Goal: Task Accomplishment & Management: Use online tool/utility

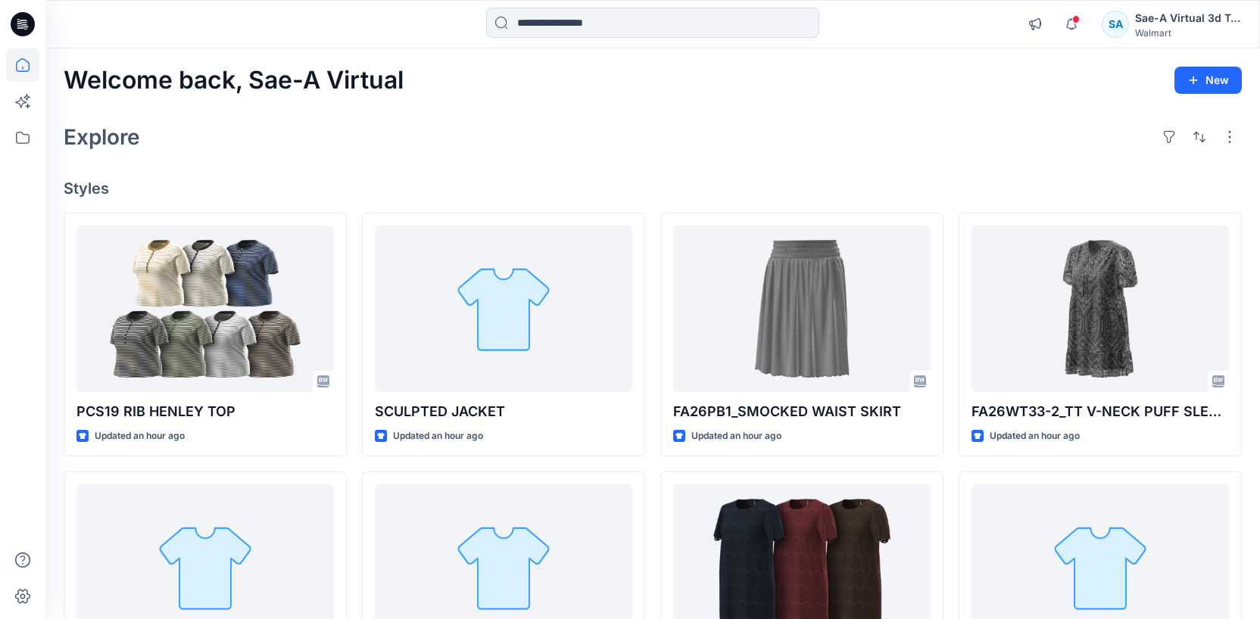
scroll to position [424, 0]
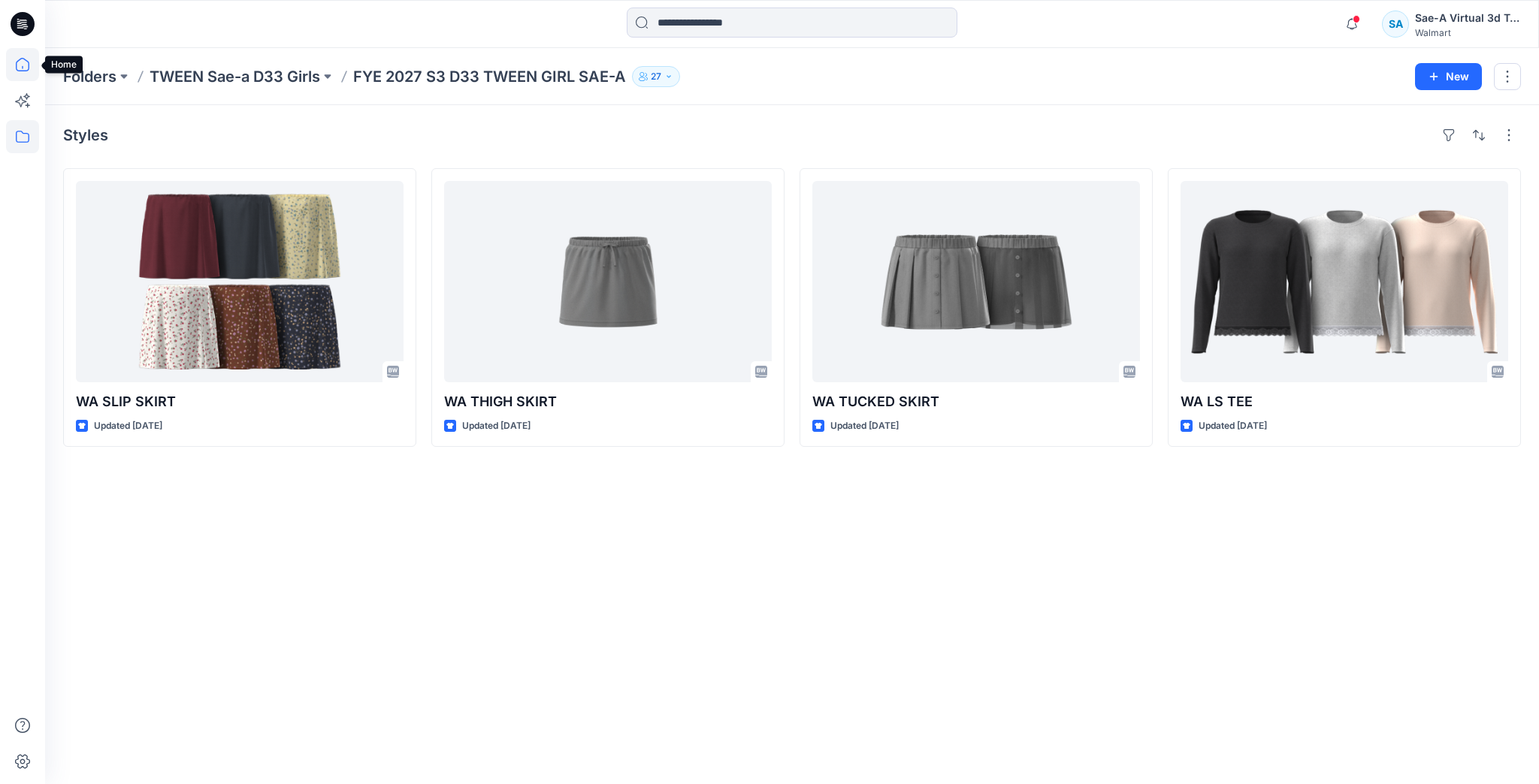
click at [11, 61] on icon at bounding box center [22, 64] width 33 height 33
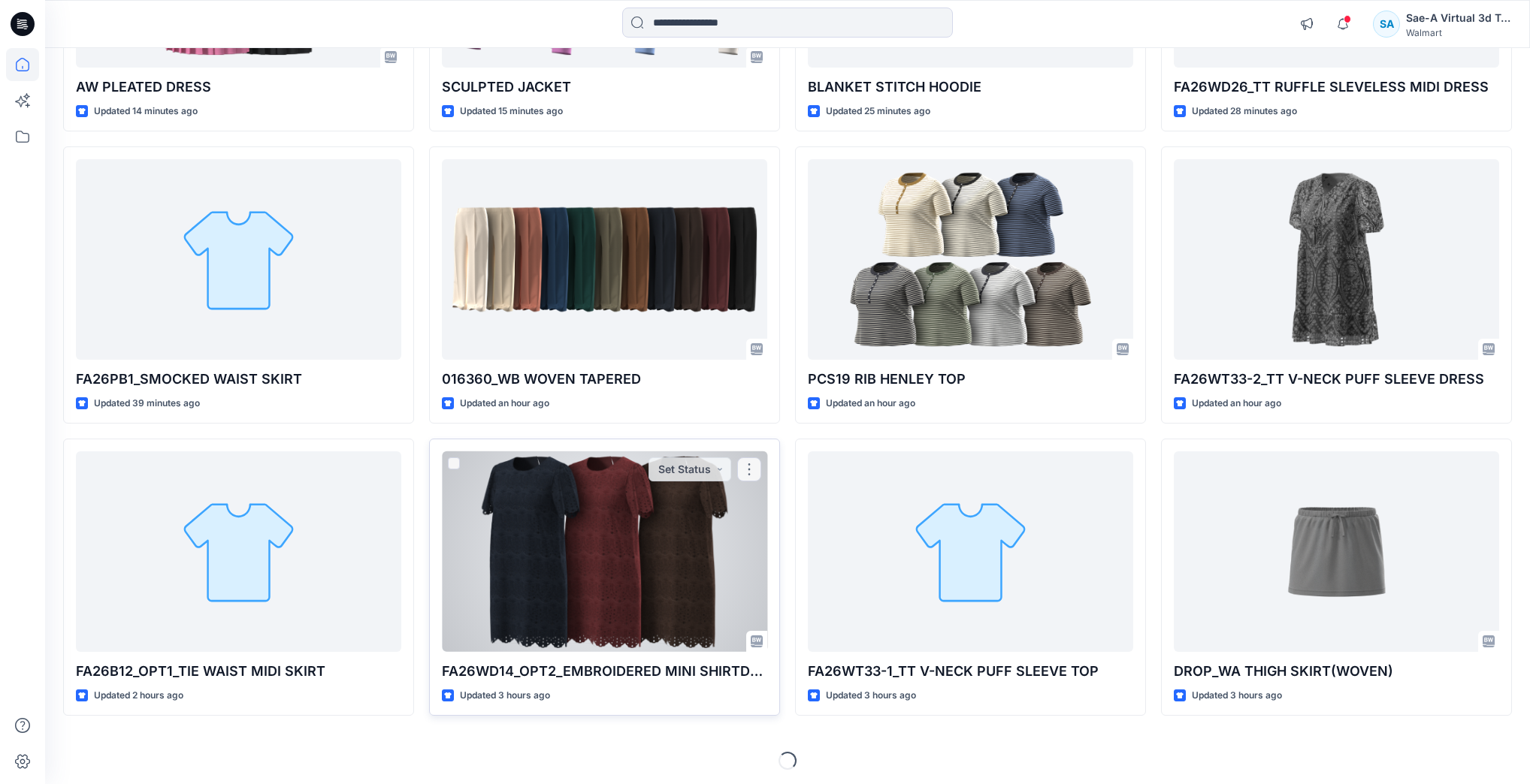
scroll to position [359, 0]
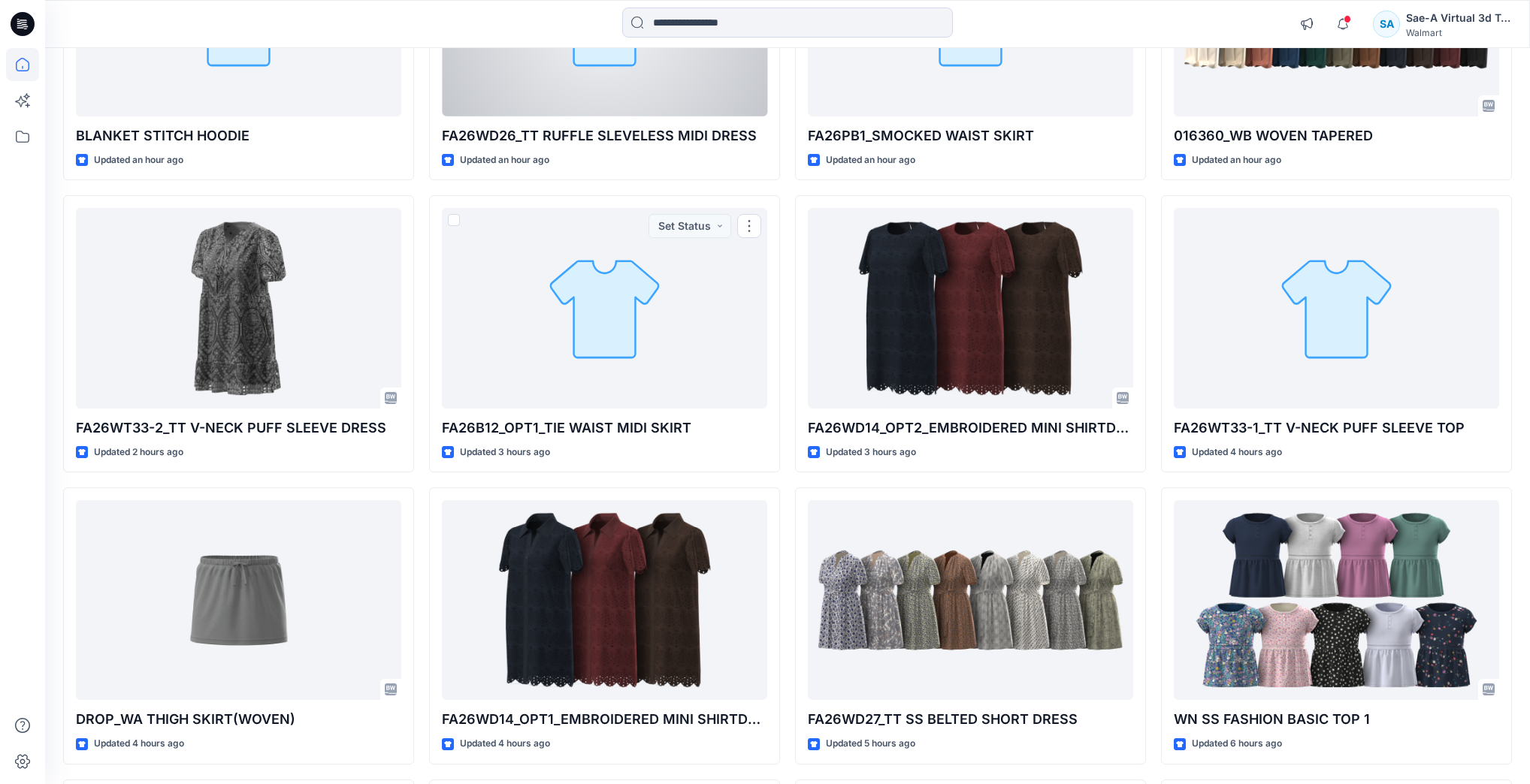
scroll to position [479, 0]
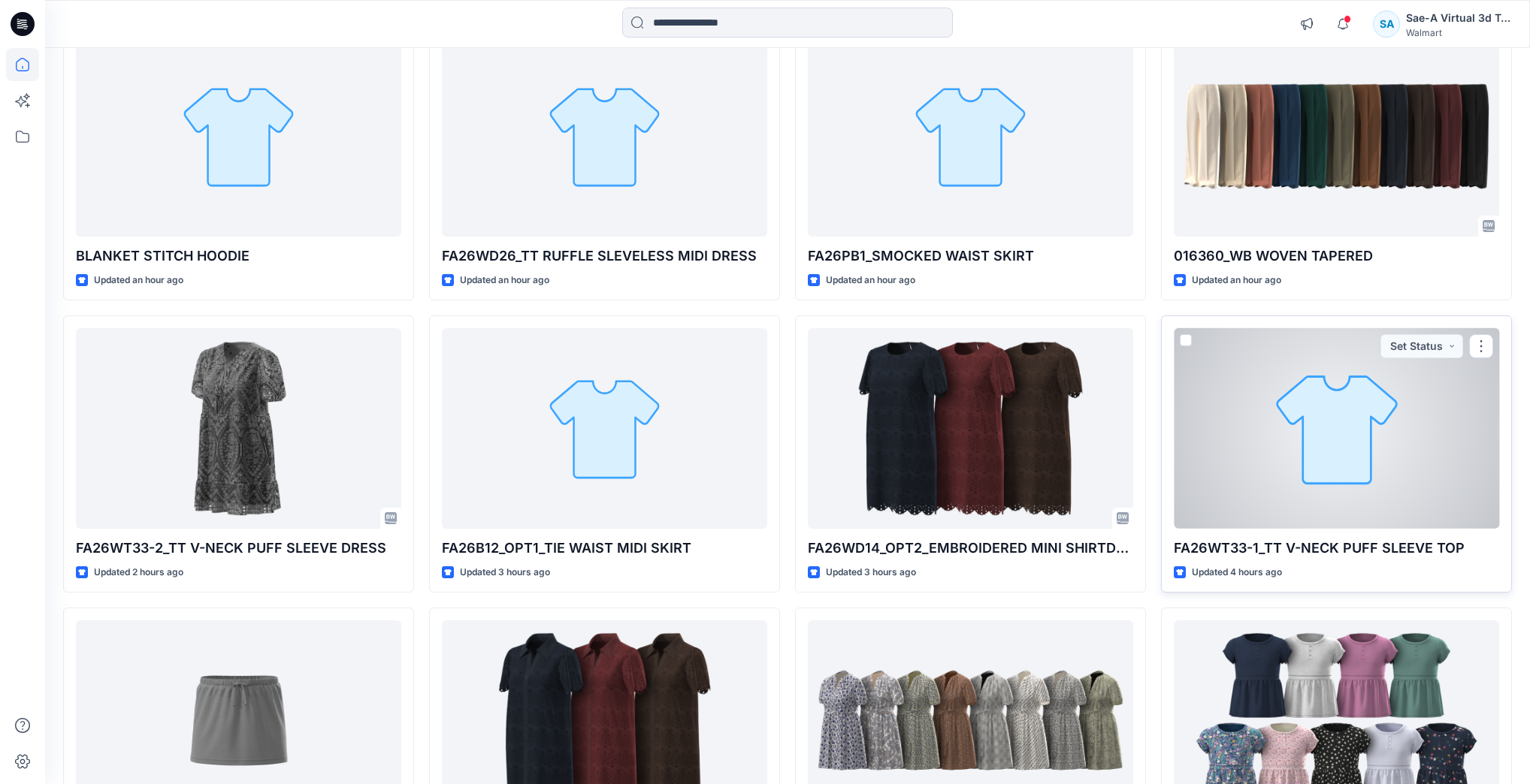
click at [1316, 388] on div at bounding box center [1336, 428] width 326 height 199
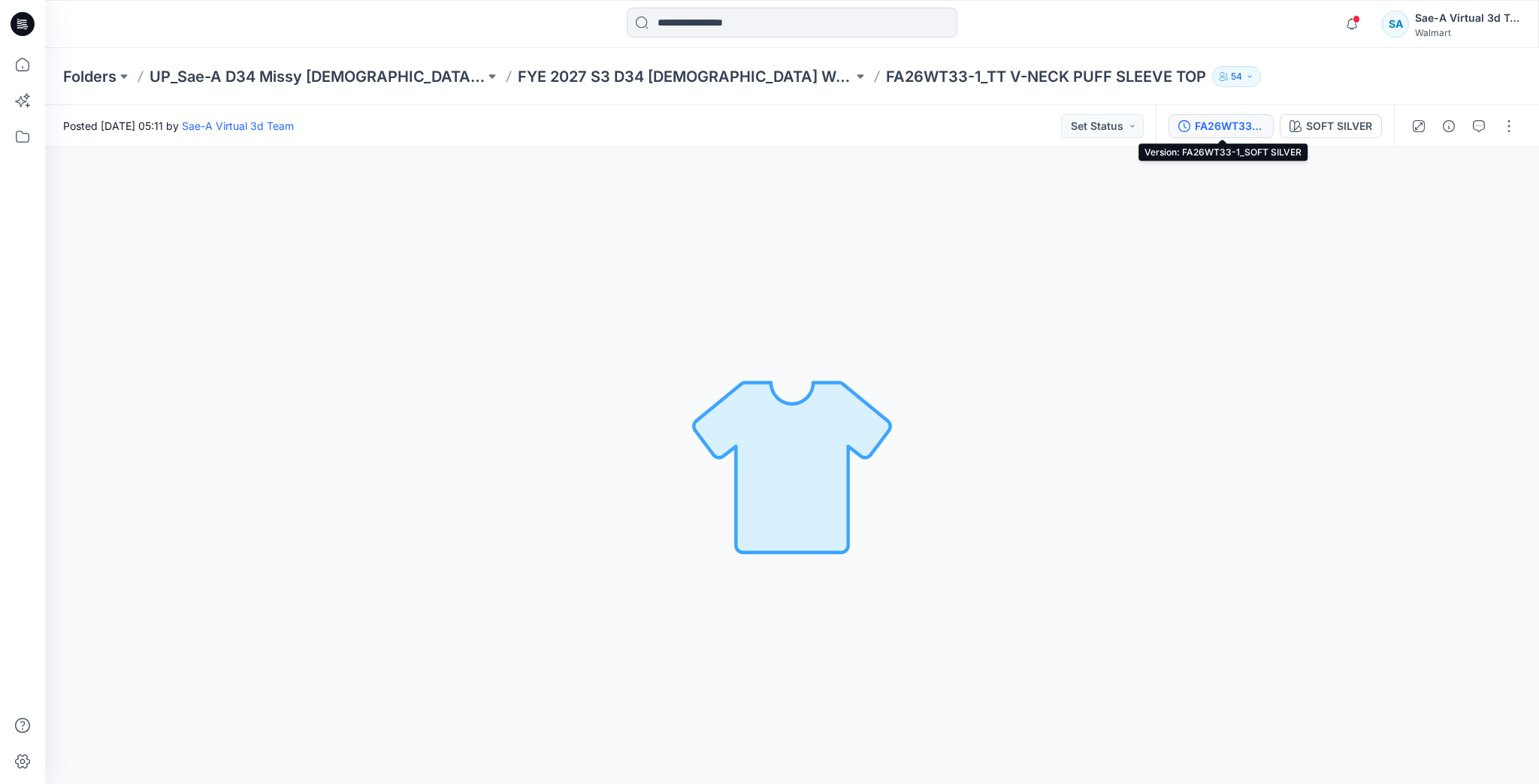
click at [1229, 130] on div "FA26WT33-1_SOFT SILVER" at bounding box center [1230, 126] width 70 height 17
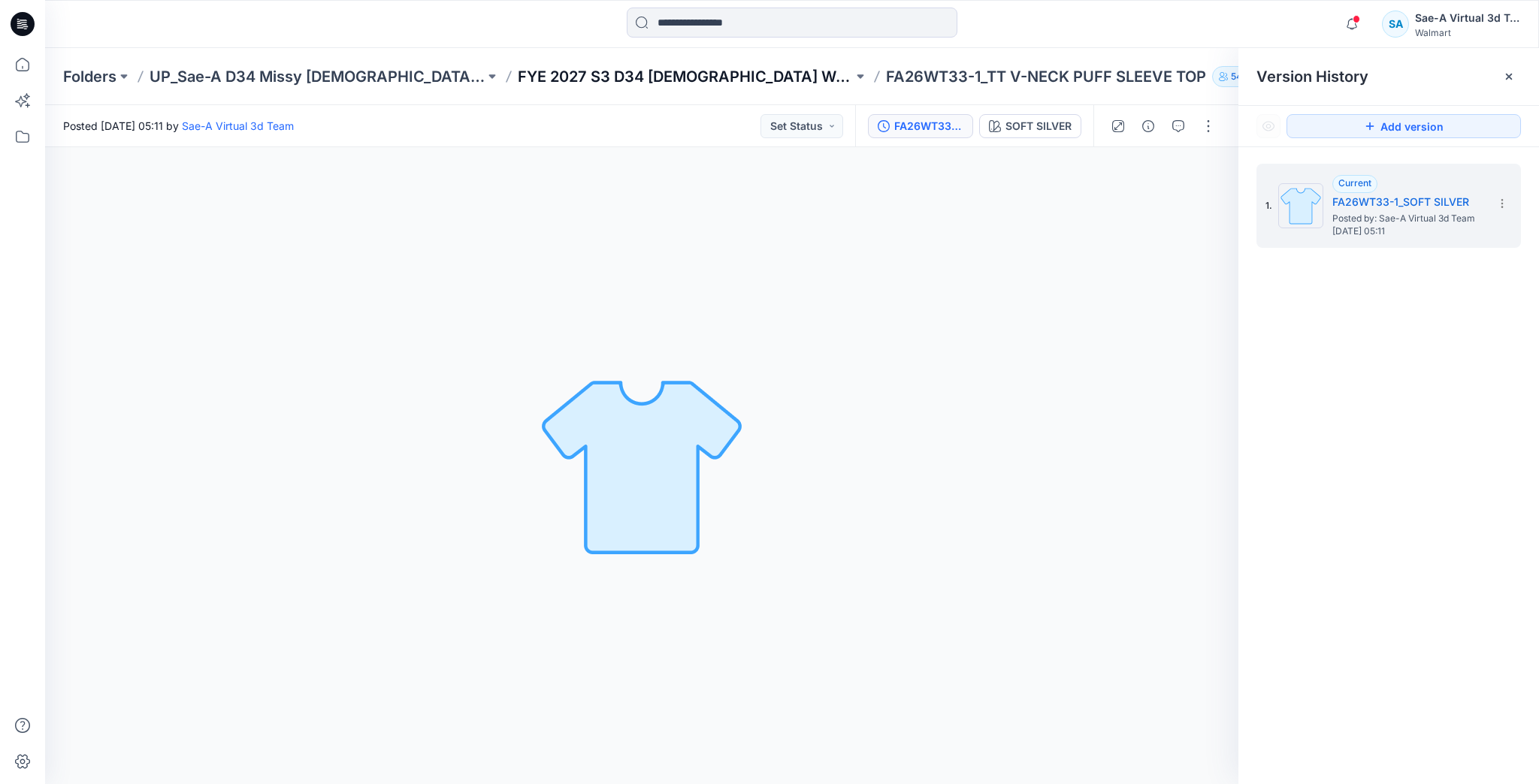
click at [732, 84] on p "FYE 2027 S3 D34 Ladies Woven Tops - Sae-A" at bounding box center [686, 76] width 336 height 21
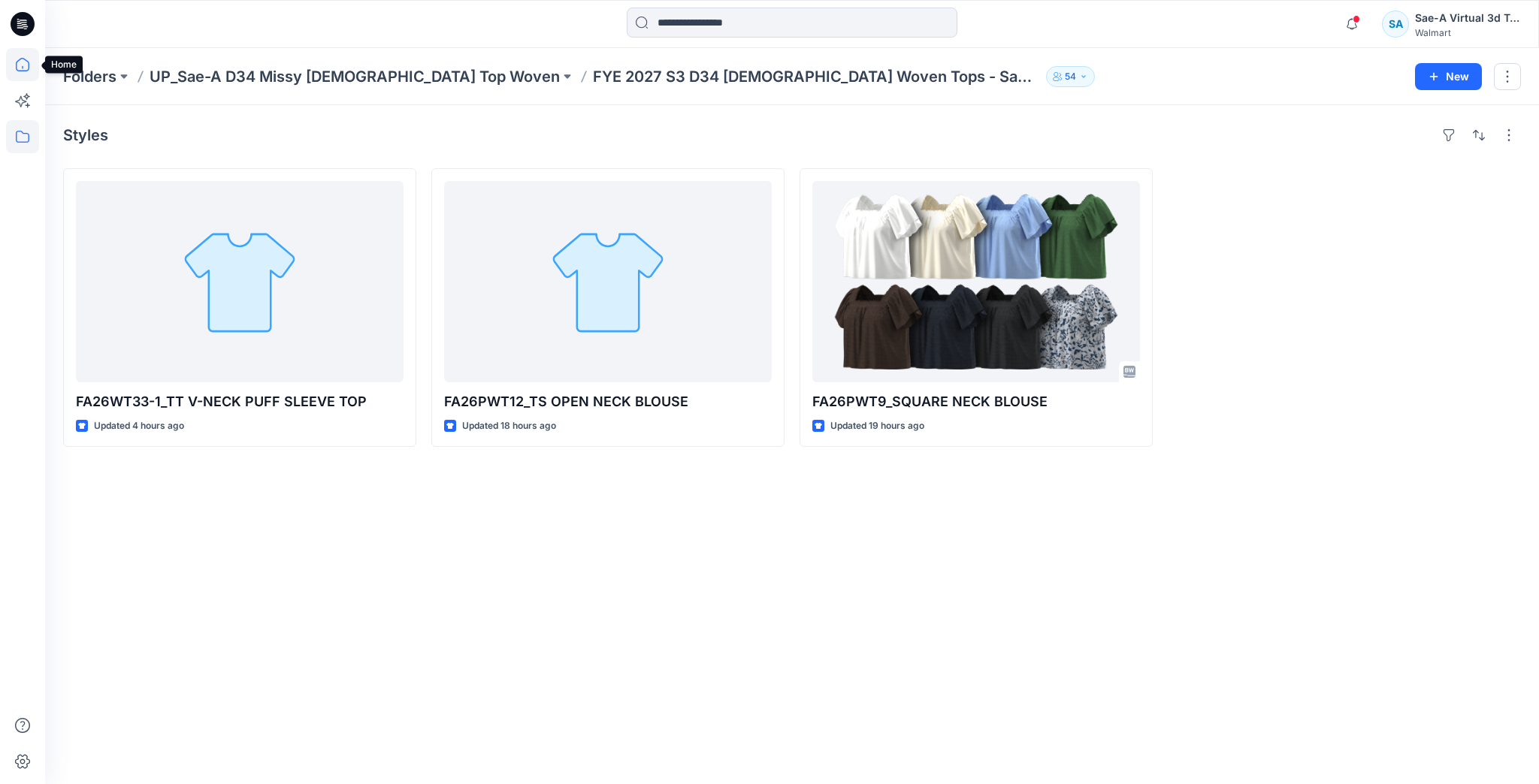
click at [27, 59] on icon at bounding box center [22, 64] width 33 height 33
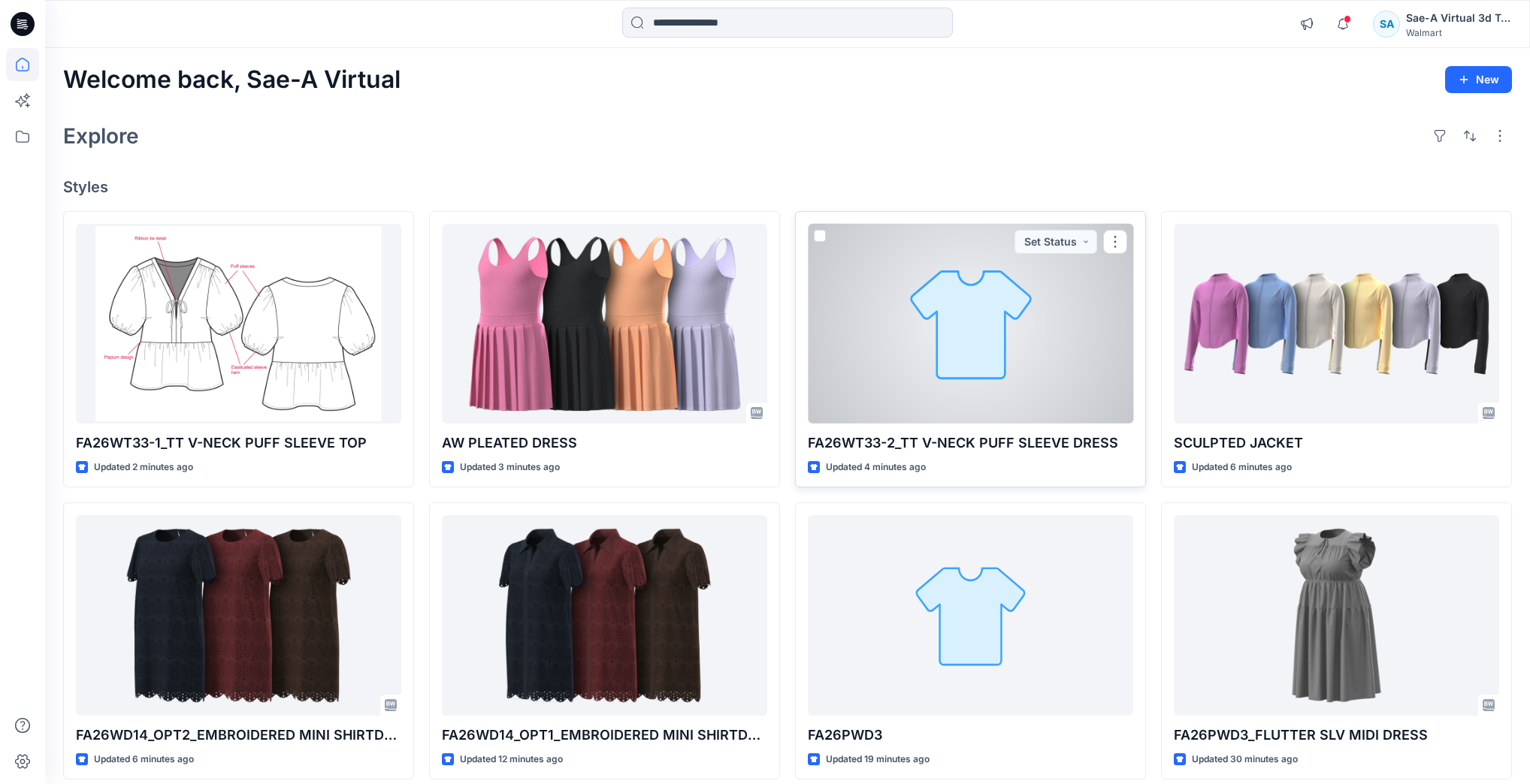
click at [971, 274] on div at bounding box center [971, 324] width 326 height 199
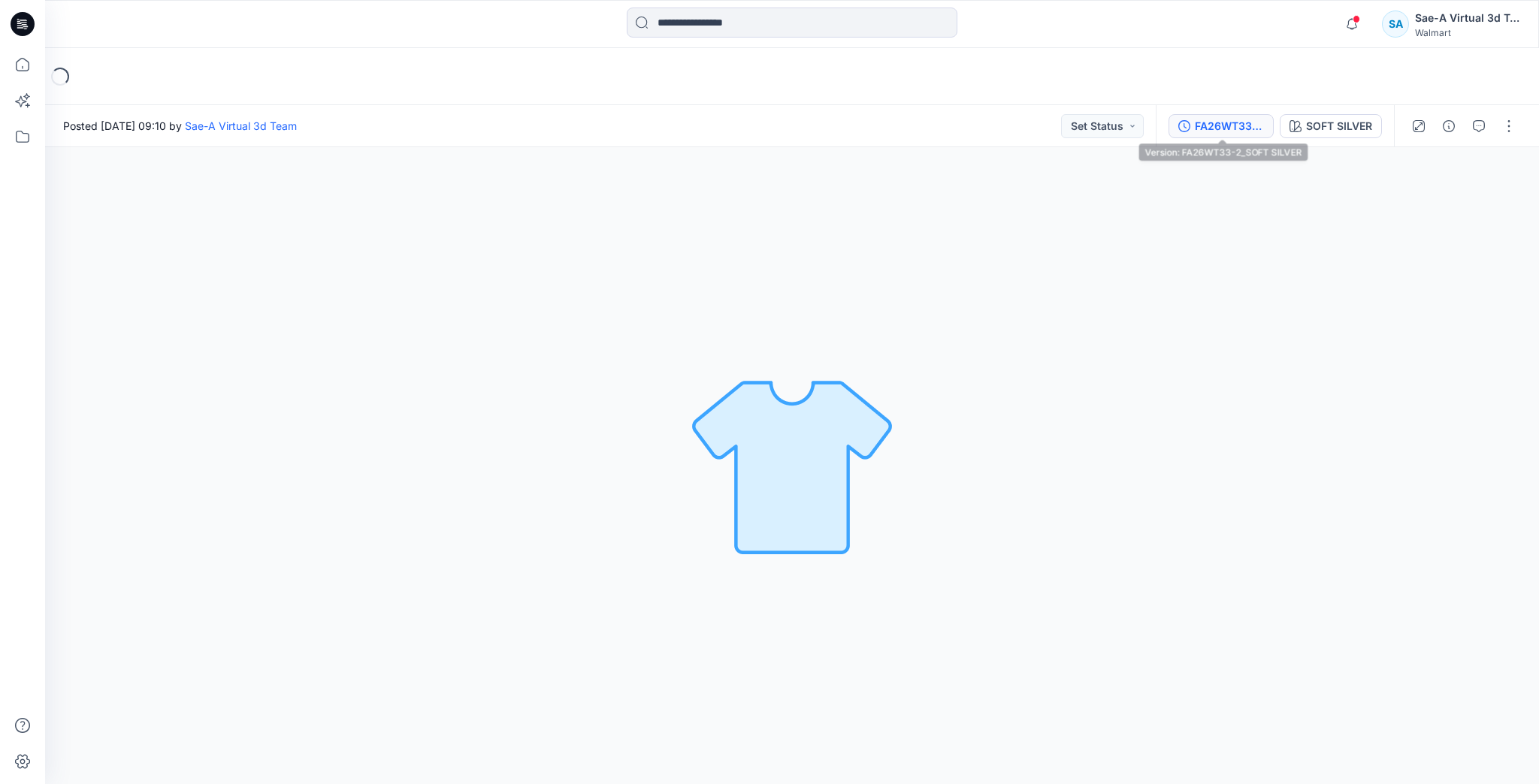
click at [1213, 132] on div "FA26WT33-2_SOFT SILVER" at bounding box center [1230, 126] width 70 height 17
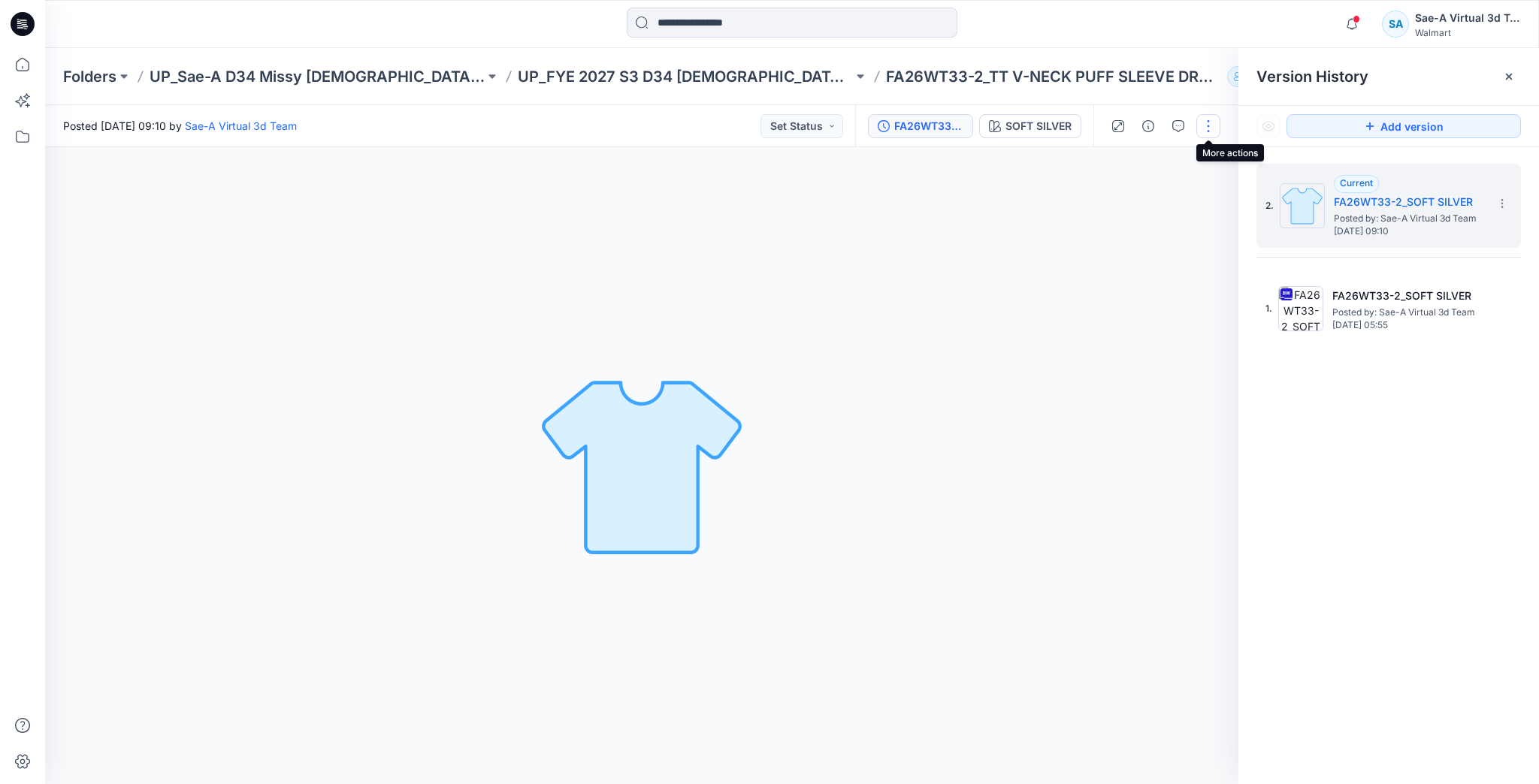
click at [1212, 121] on button "button" at bounding box center [1208, 126] width 24 height 24
click at [1151, 196] on button "Edit" at bounding box center [1145, 203] width 138 height 28
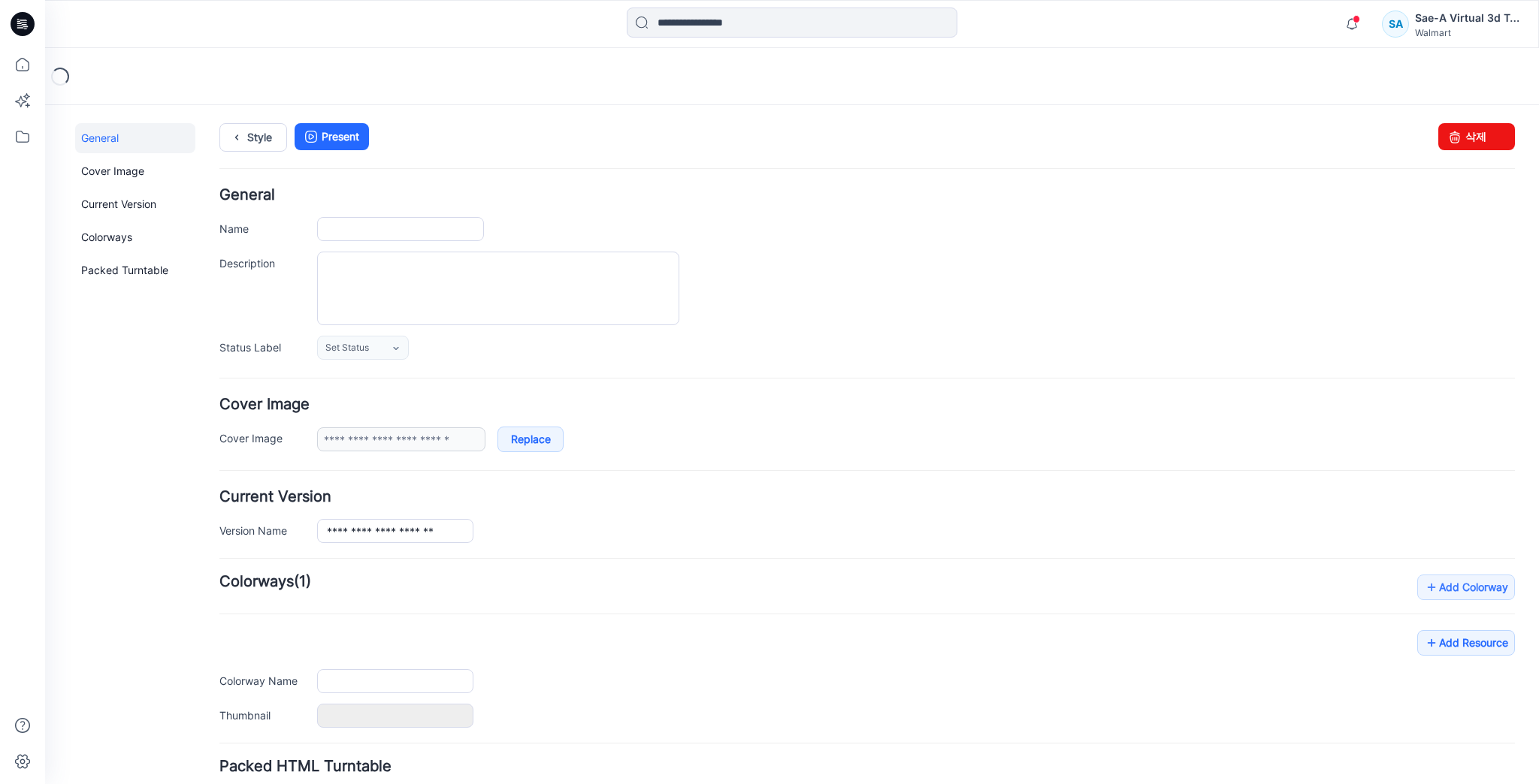
type input "**********"
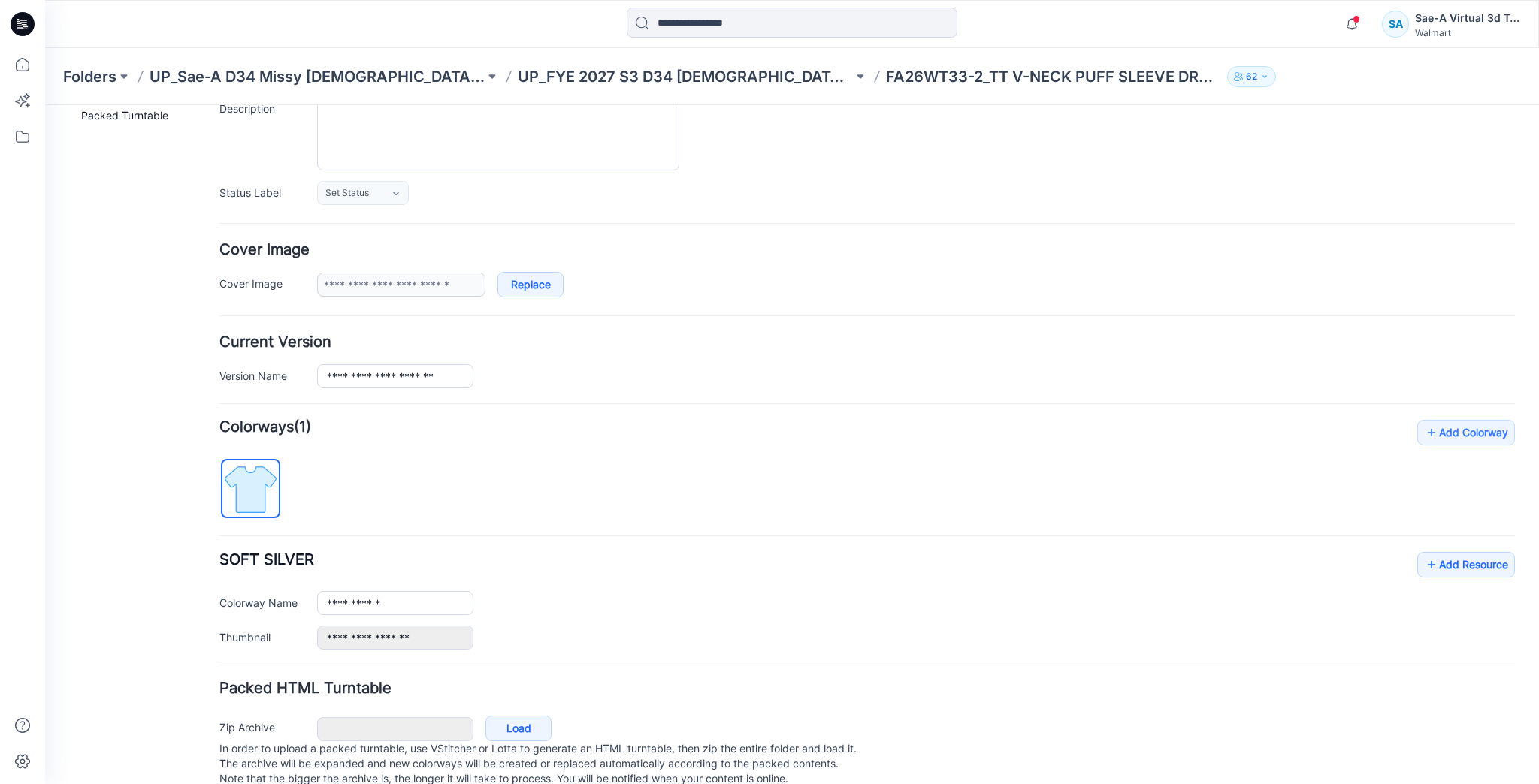
scroll to position [190, 0]
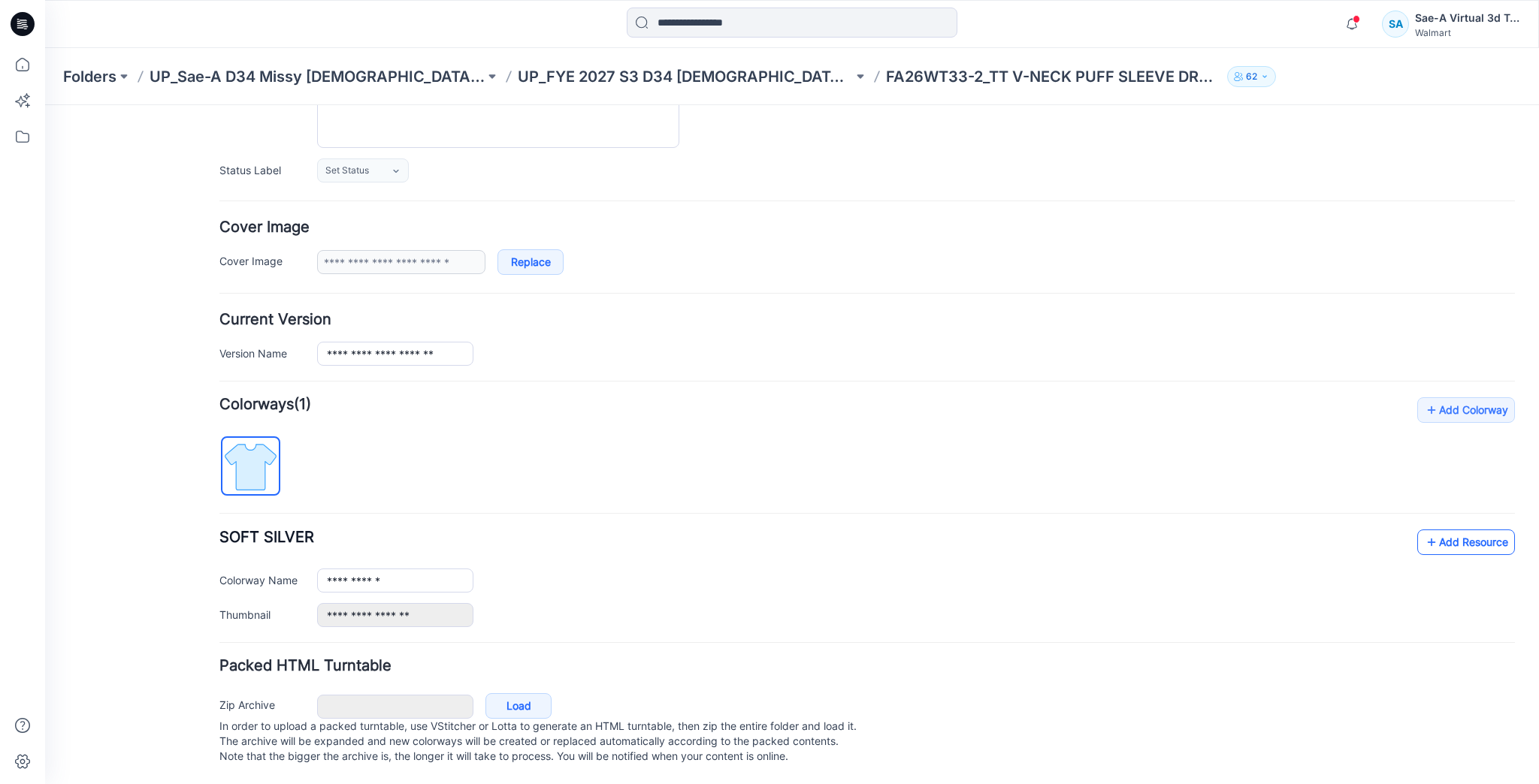
click at [1442, 530] on link "Add Resource" at bounding box center [1467, 543] width 97 height 26
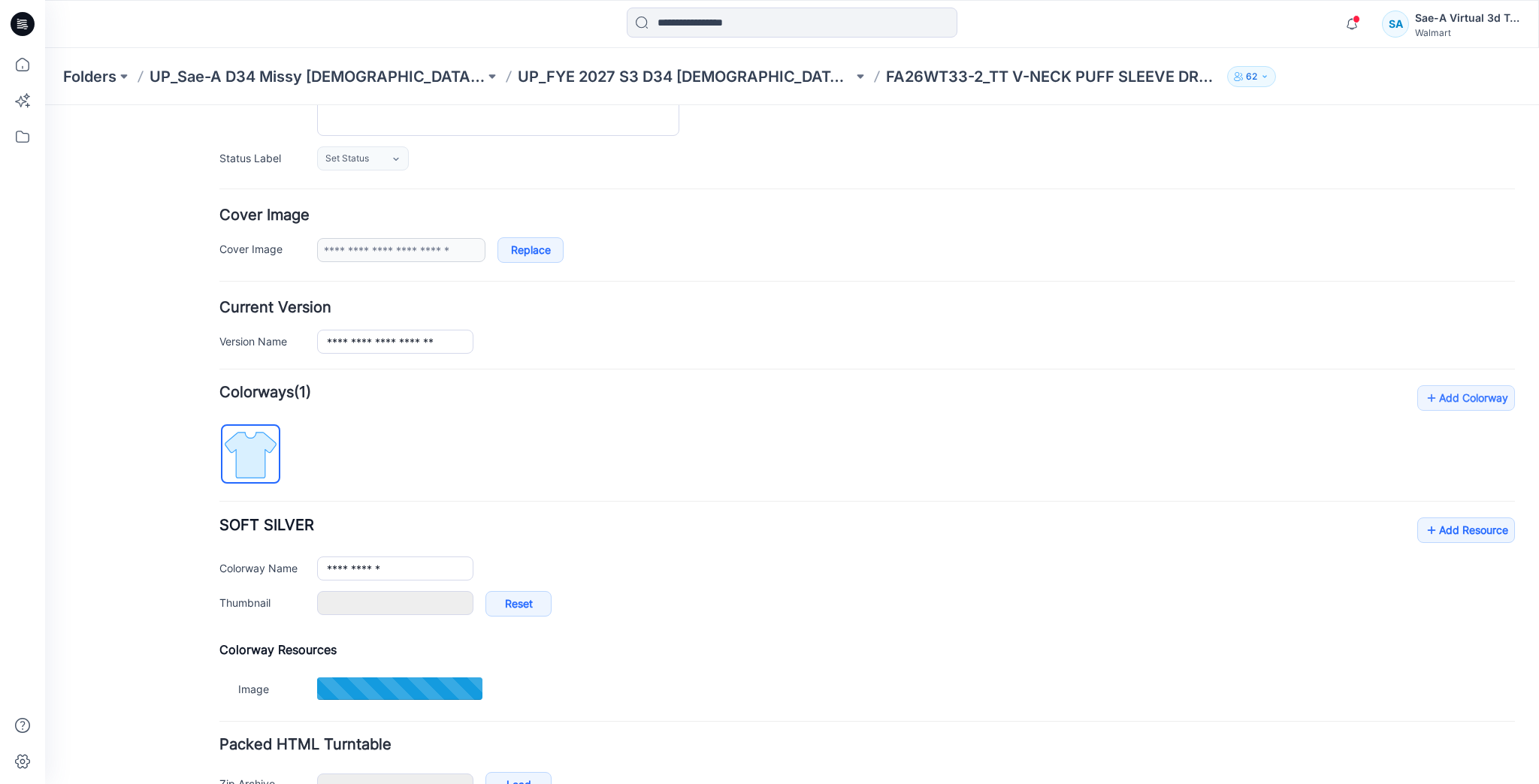
type input "**********"
click at [1444, 518] on link "Add Resource" at bounding box center [1467, 531] width 97 height 26
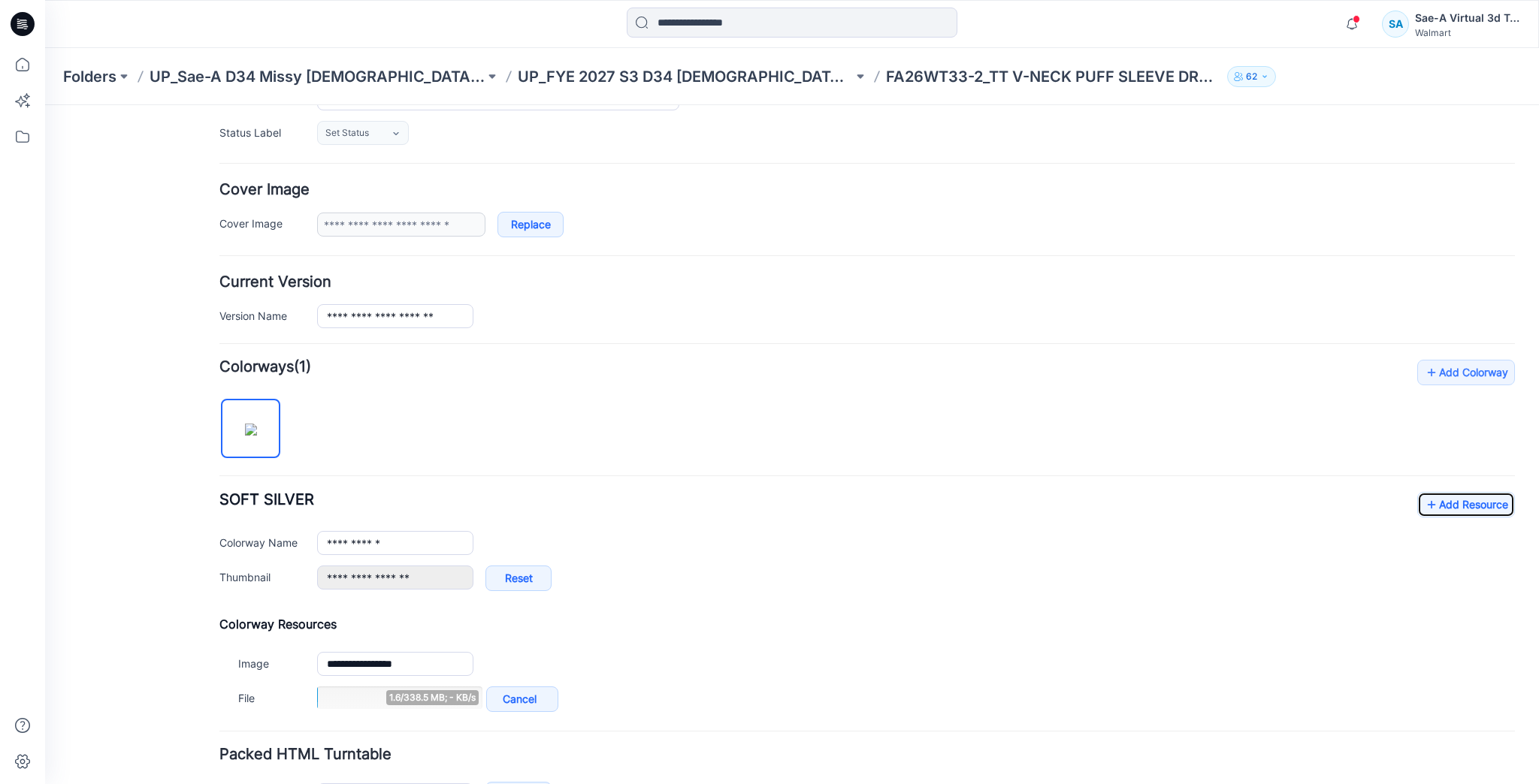
scroll to position [249, 0]
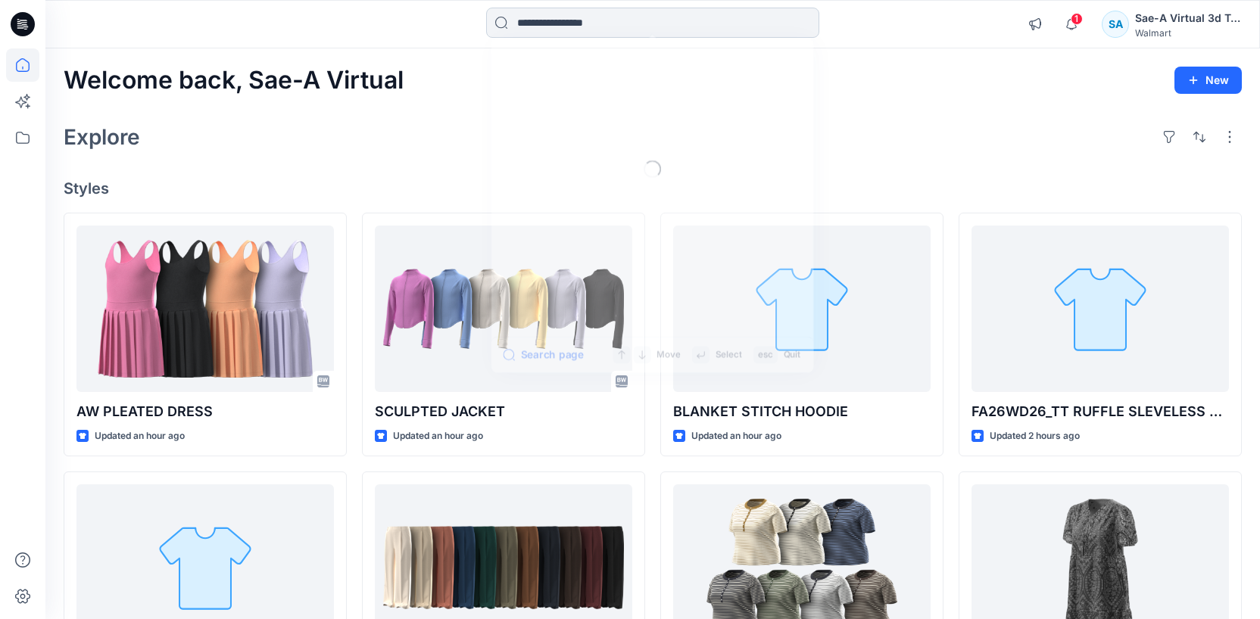
click at [621, 11] on input at bounding box center [652, 23] width 333 height 30
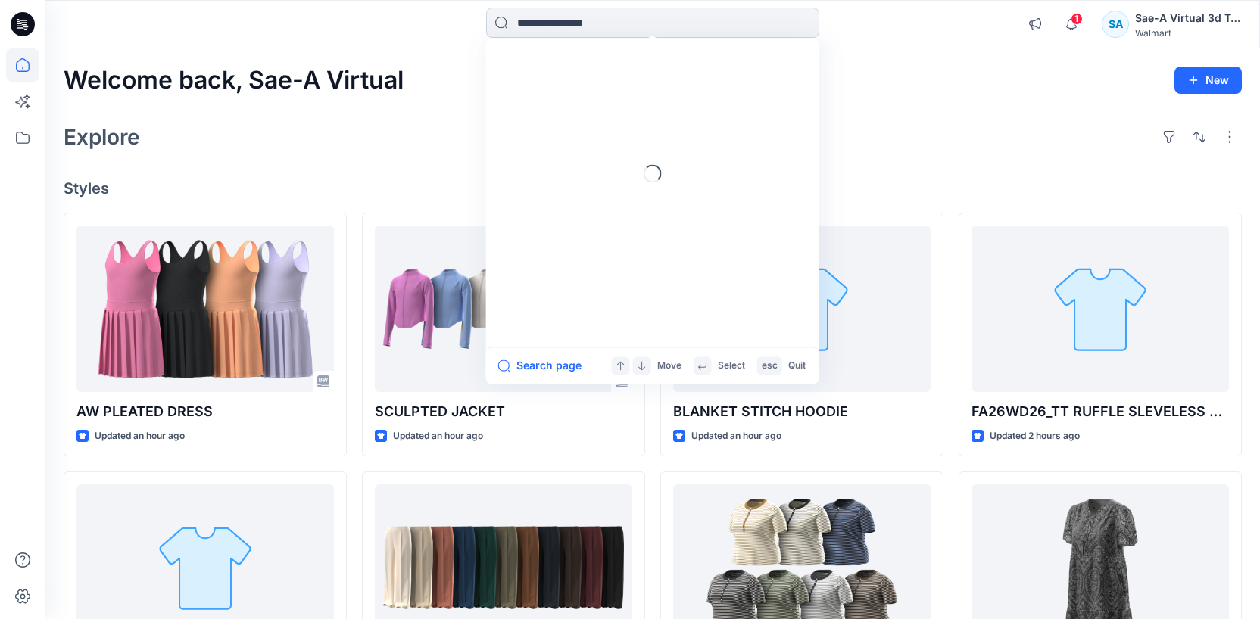
paste input "*******"
type input "*******"
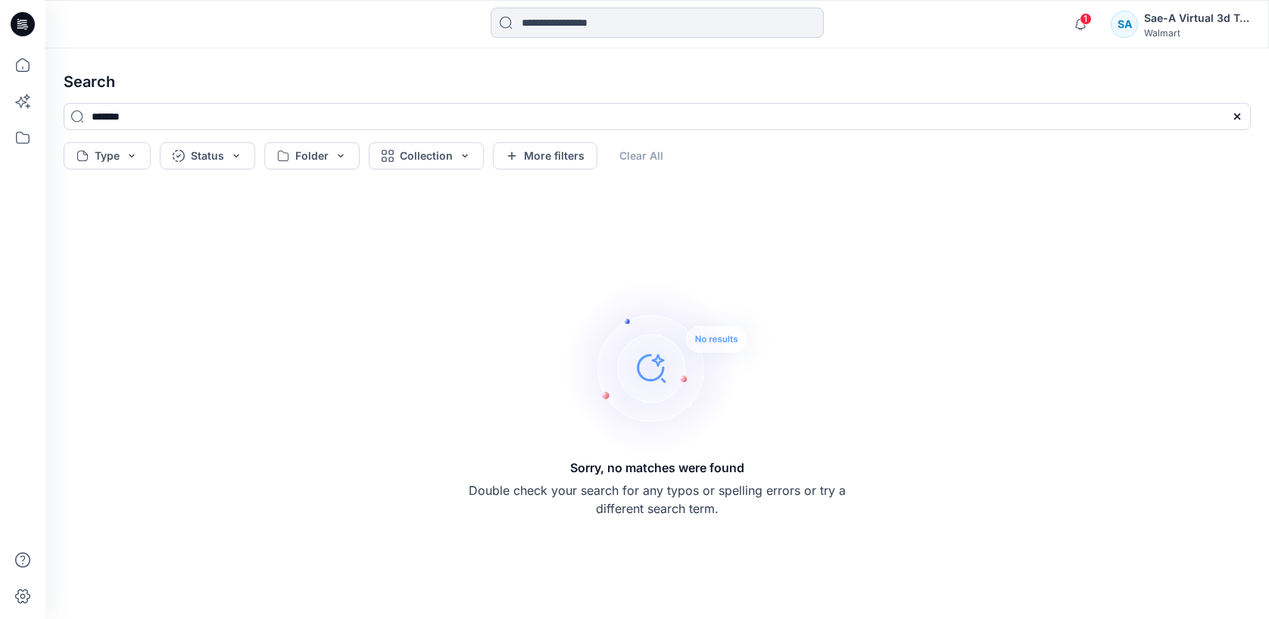
click at [648, 13] on input at bounding box center [657, 23] width 333 height 30
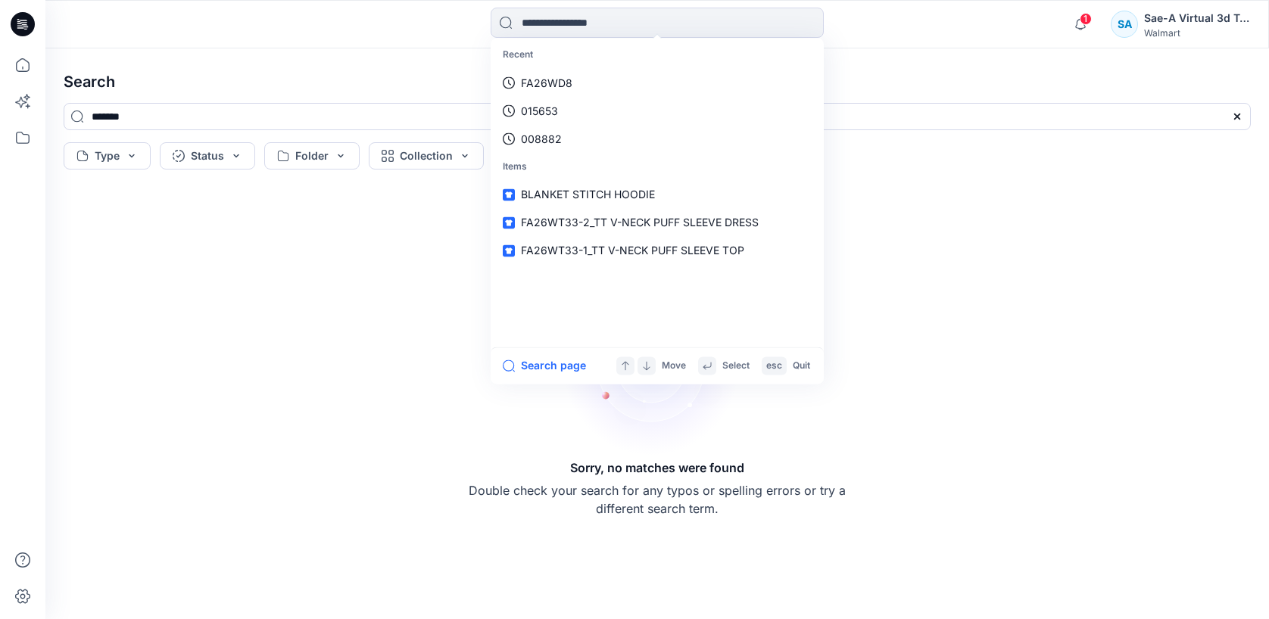
click at [921, 67] on h4 "Search" at bounding box center [656, 82] width 1211 height 42
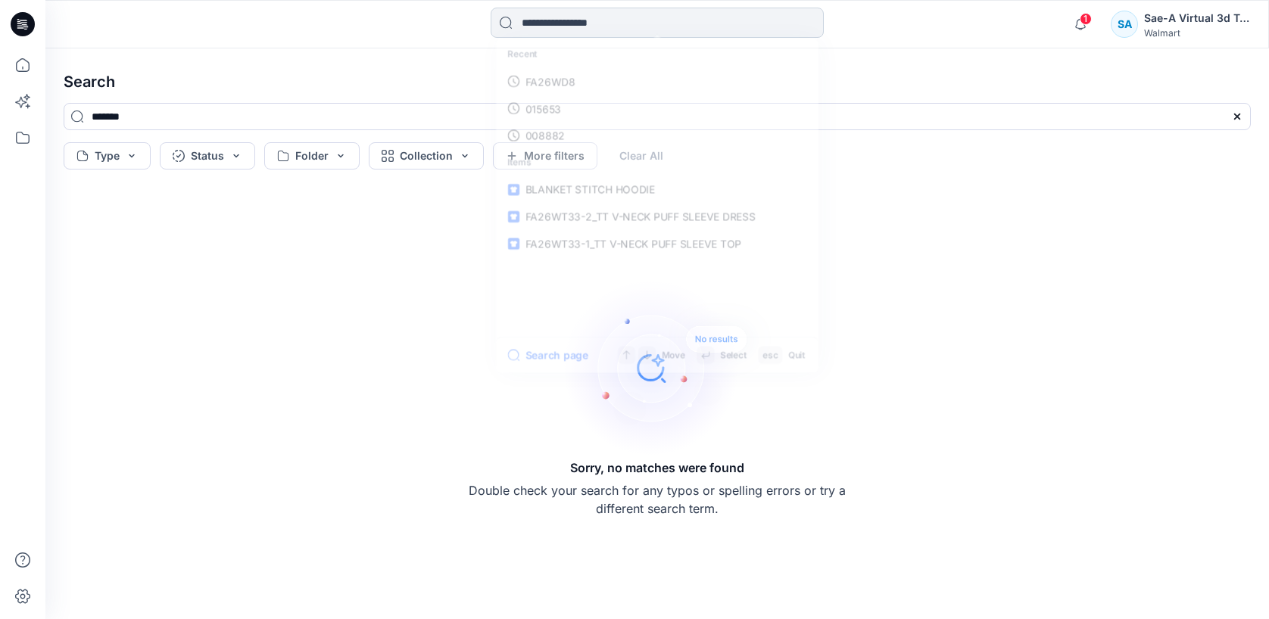
click at [618, 23] on input at bounding box center [657, 23] width 333 height 30
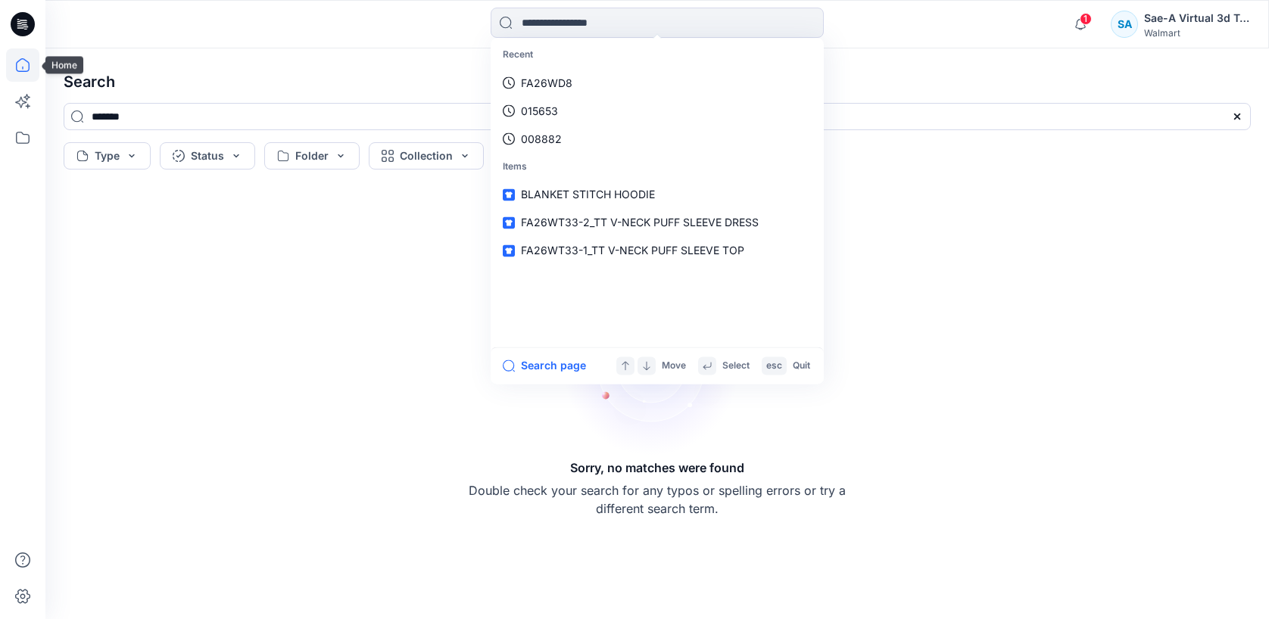
click at [19, 64] on icon at bounding box center [22, 64] width 33 height 33
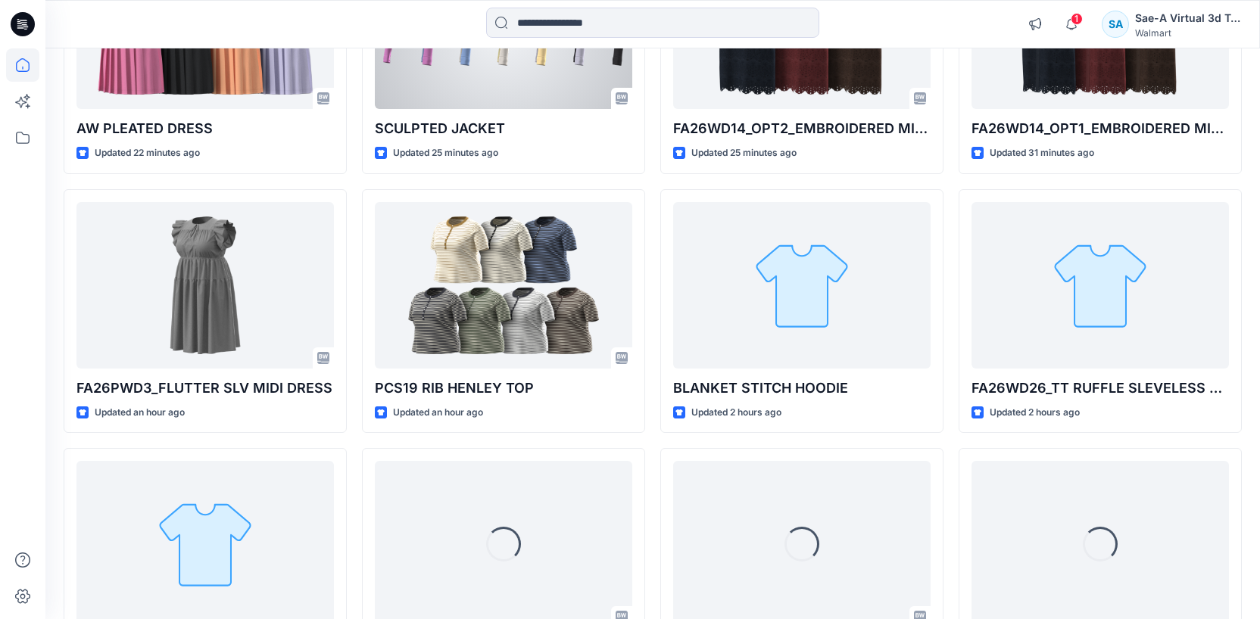
scroll to position [670, 0]
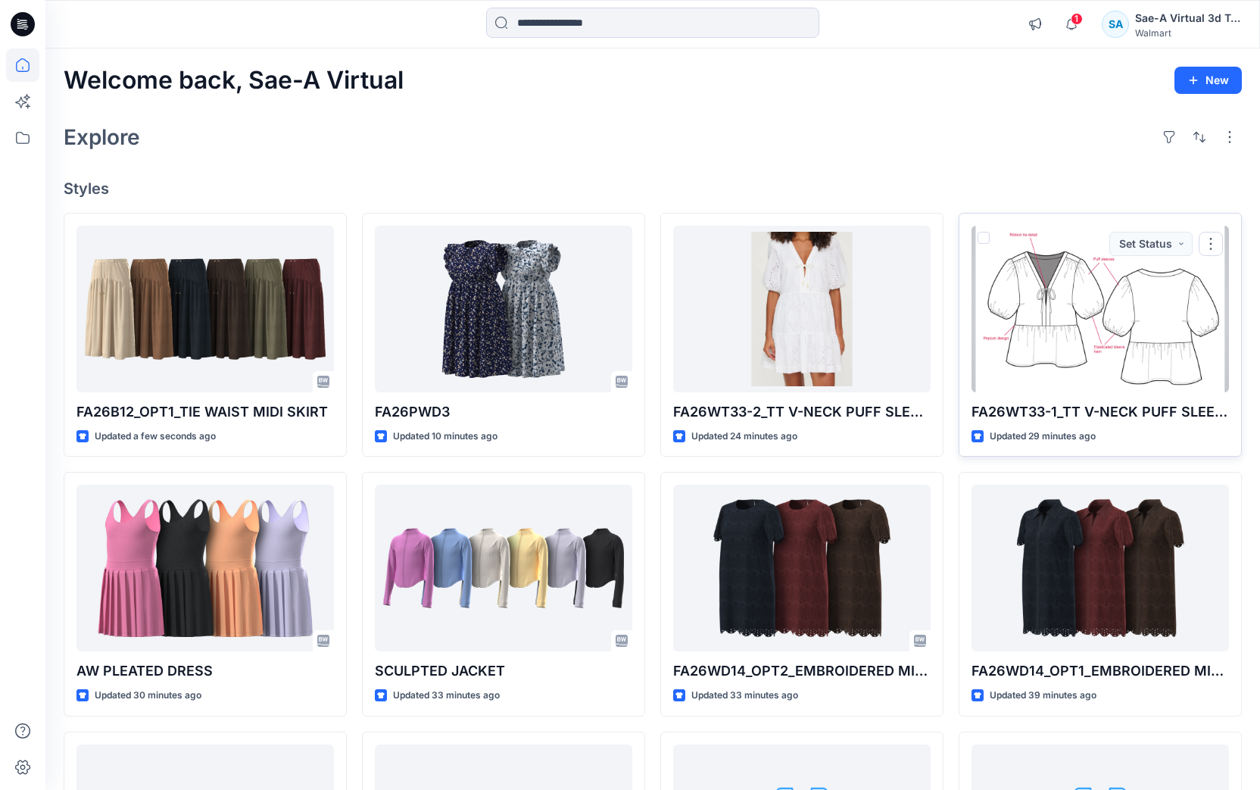
click at [1081, 322] on div at bounding box center [1099, 309] width 257 height 167
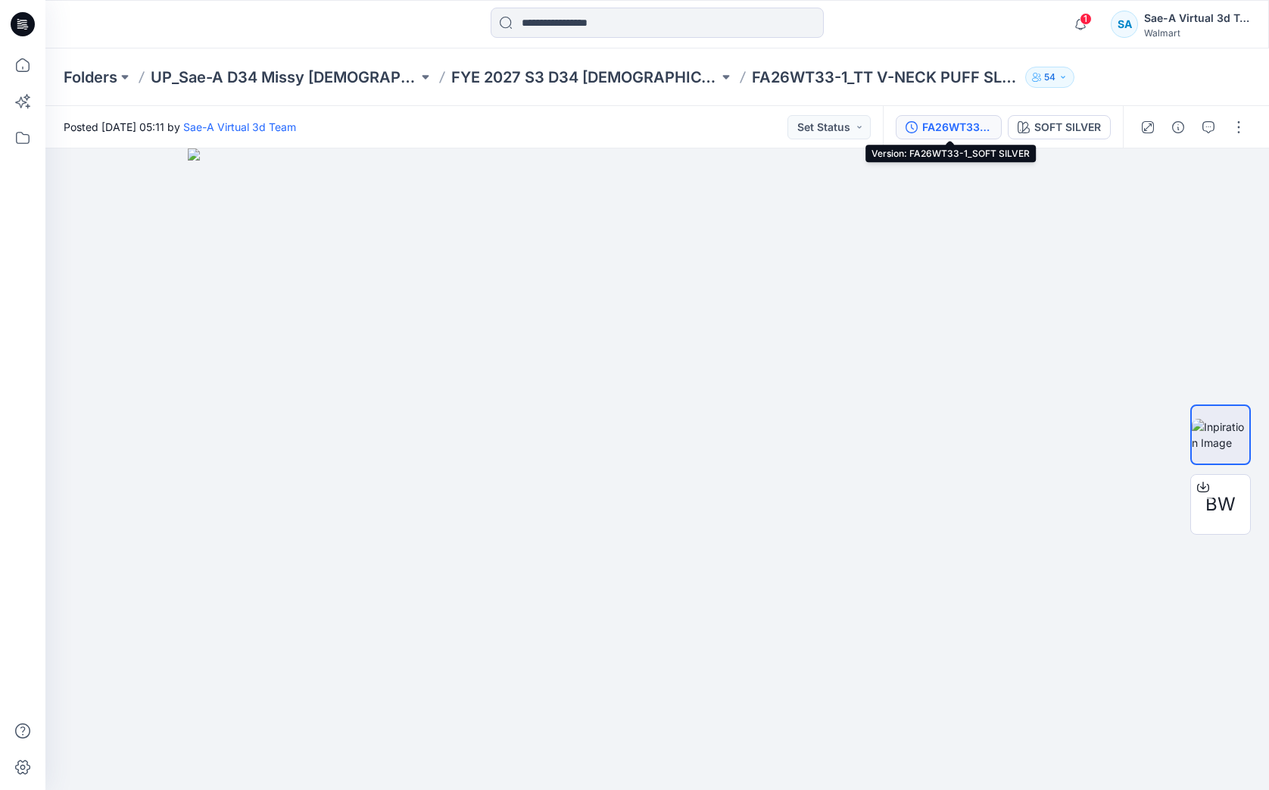
click at [916, 124] on icon "button" at bounding box center [911, 127] width 12 height 12
